Goal: Check status: Check status

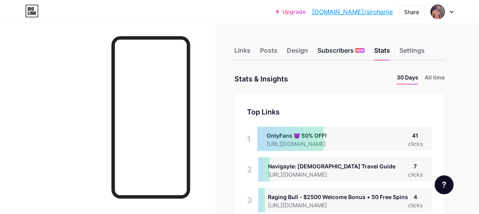
click at [352, 54] on div "Subscribers NEW" at bounding box center [341, 53] width 47 height 14
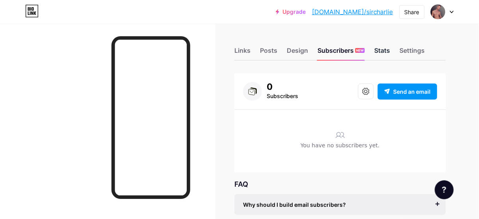
click at [383, 48] on div "Stats" at bounding box center [382, 53] width 16 height 14
